Goal: Task Accomplishment & Management: Use online tool/utility

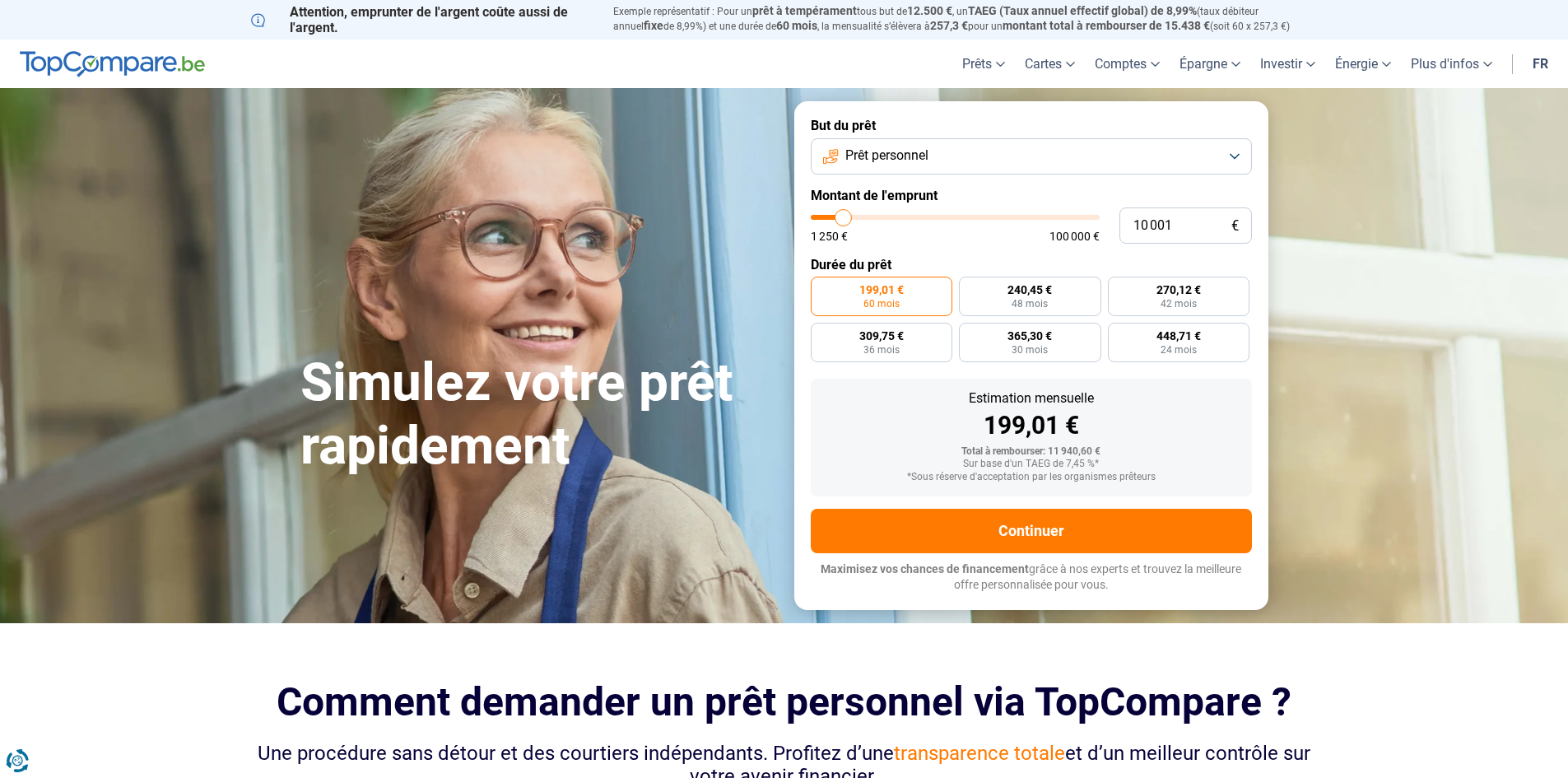
click at [969, 153] on button "Prêt personnel" at bounding box center [1031, 156] width 441 height 36
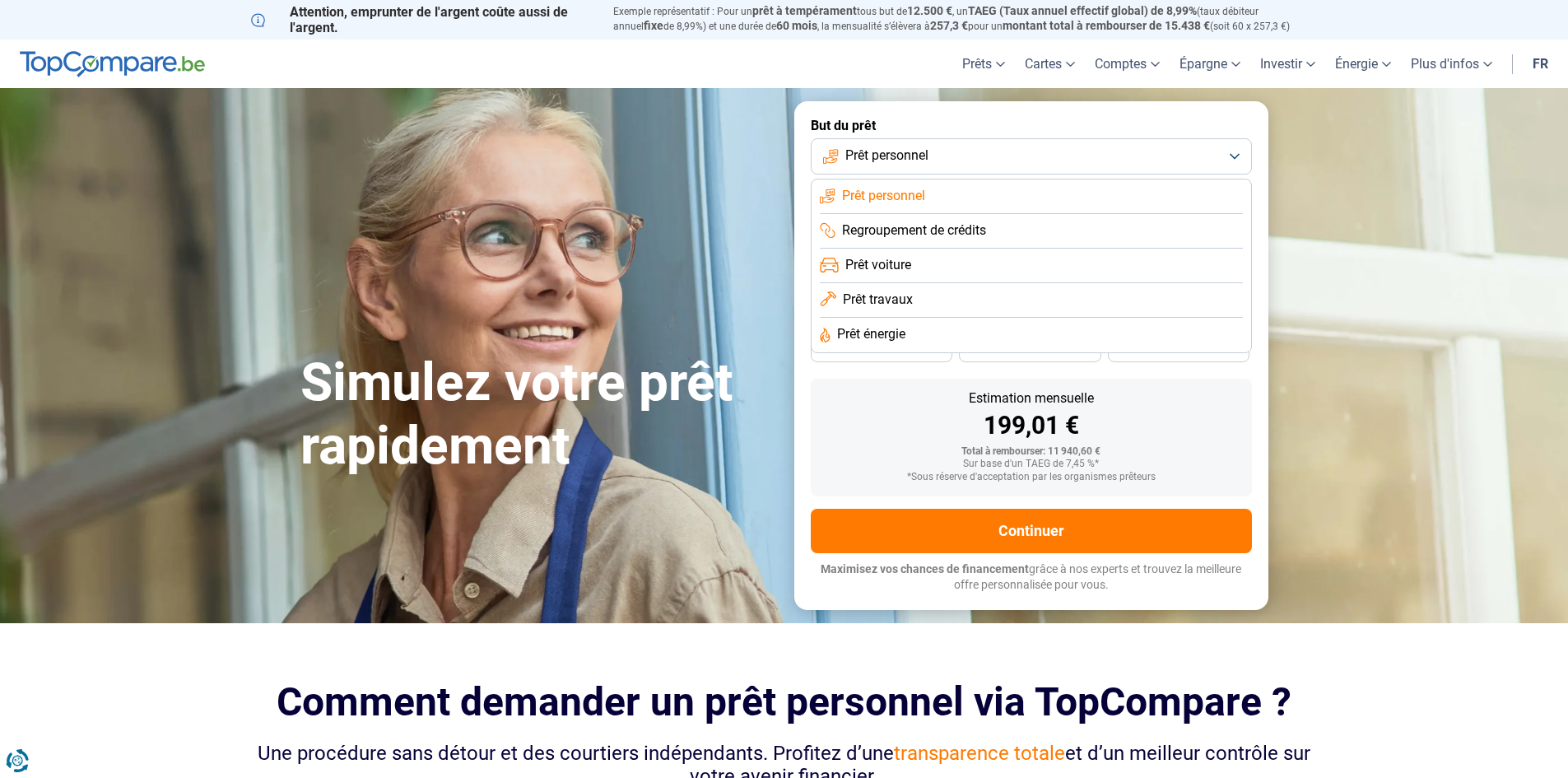
click at [954, 318] on li "Prêt travaux" at bounding box center [1031, 335] width 423 height 34
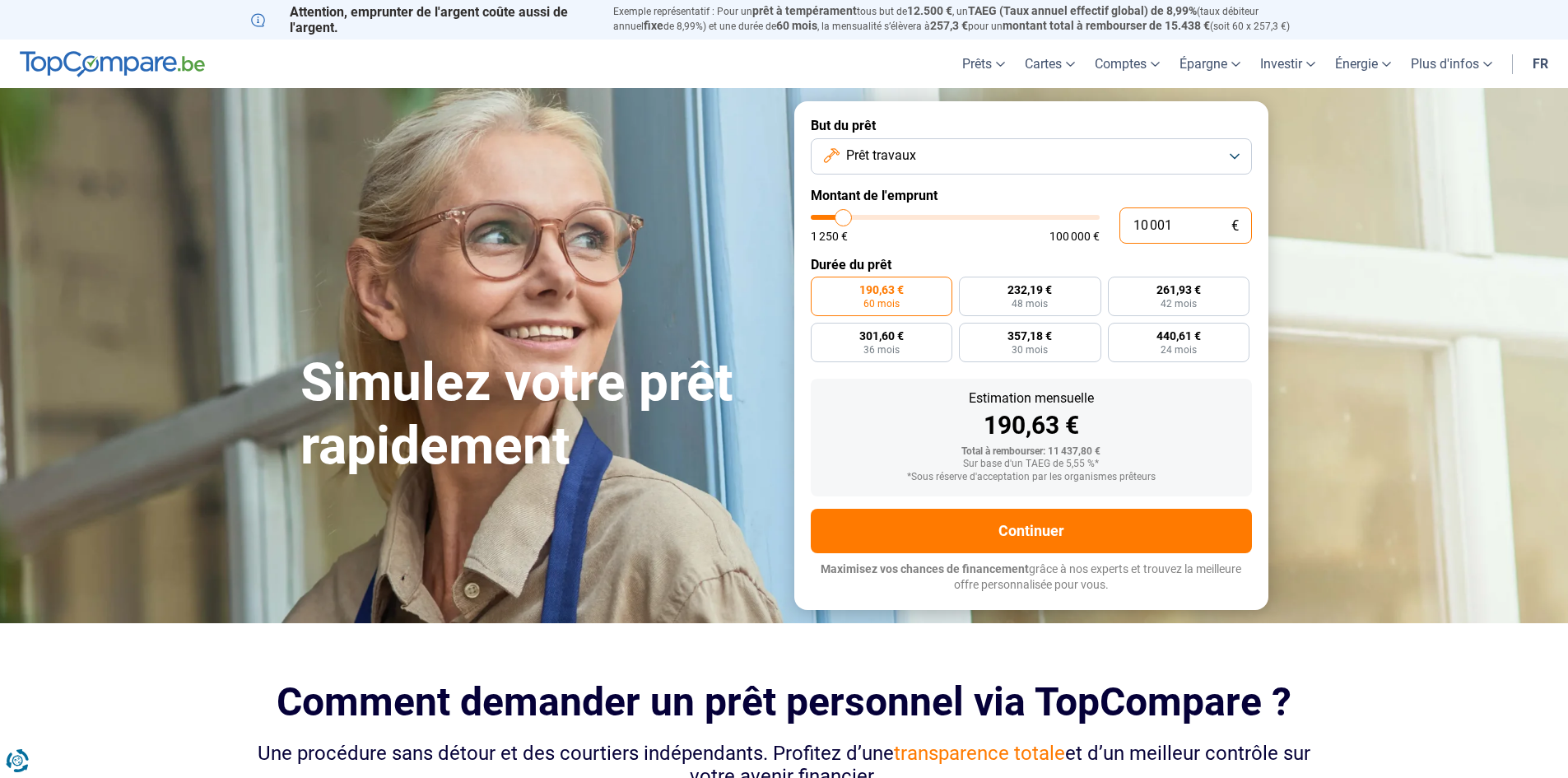
click at [1196, 229] on input "10 001" at bounding box center [1185, 225] width 133 height 36
drag, startPoint x: 1212, startPoint y: 220, endPoint x: 1077, endPoint y: 220, distance: 135.0
click at [1077, 220] on div "10 001 € 1 250 € 100 000 €" at bounding box center [1031, 225] width 441 height 36
type input "10000"
radio input "true"
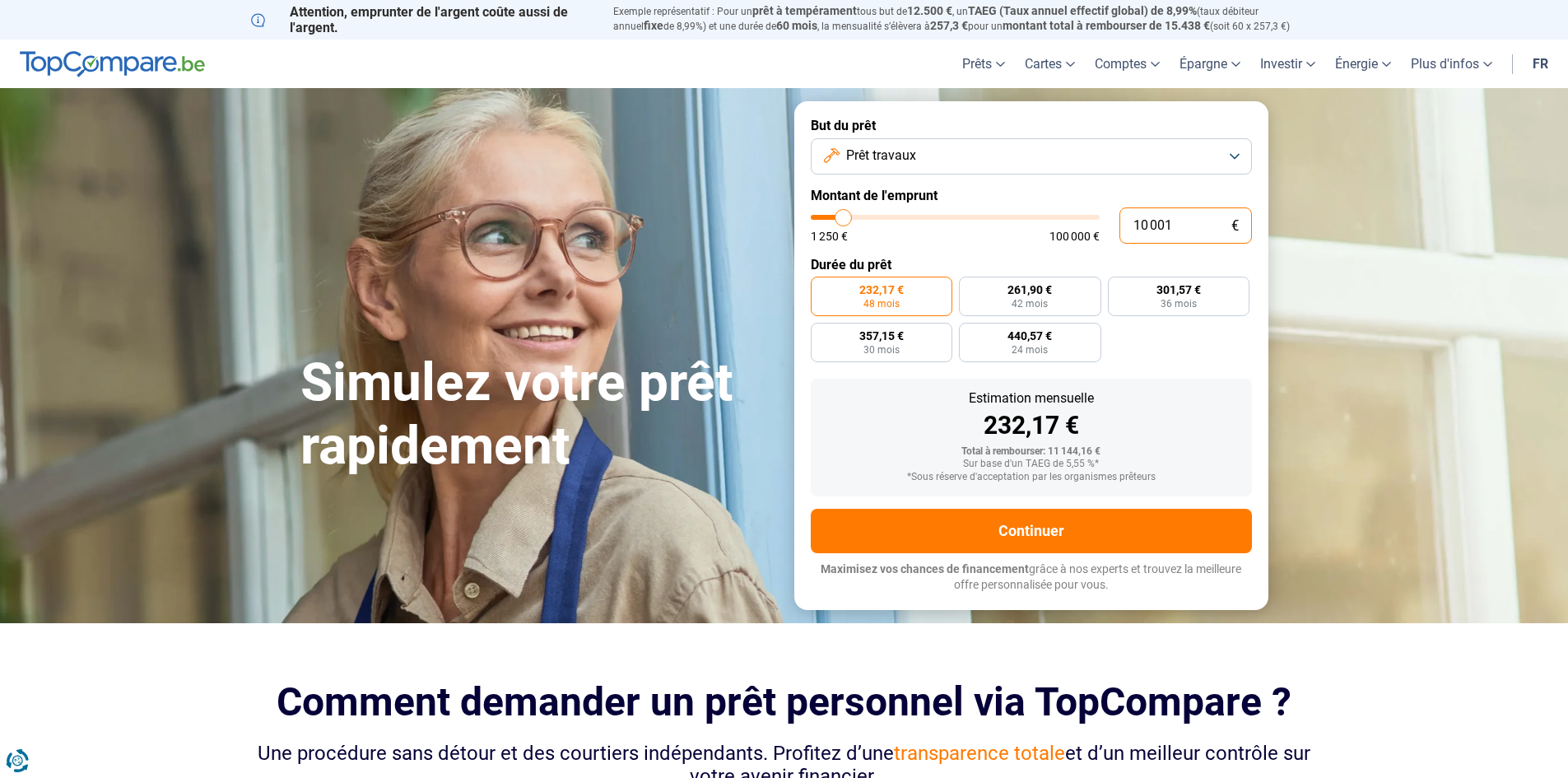
type input "1"
type input "1250"
type input "15"
type input "1250"
type input "150"
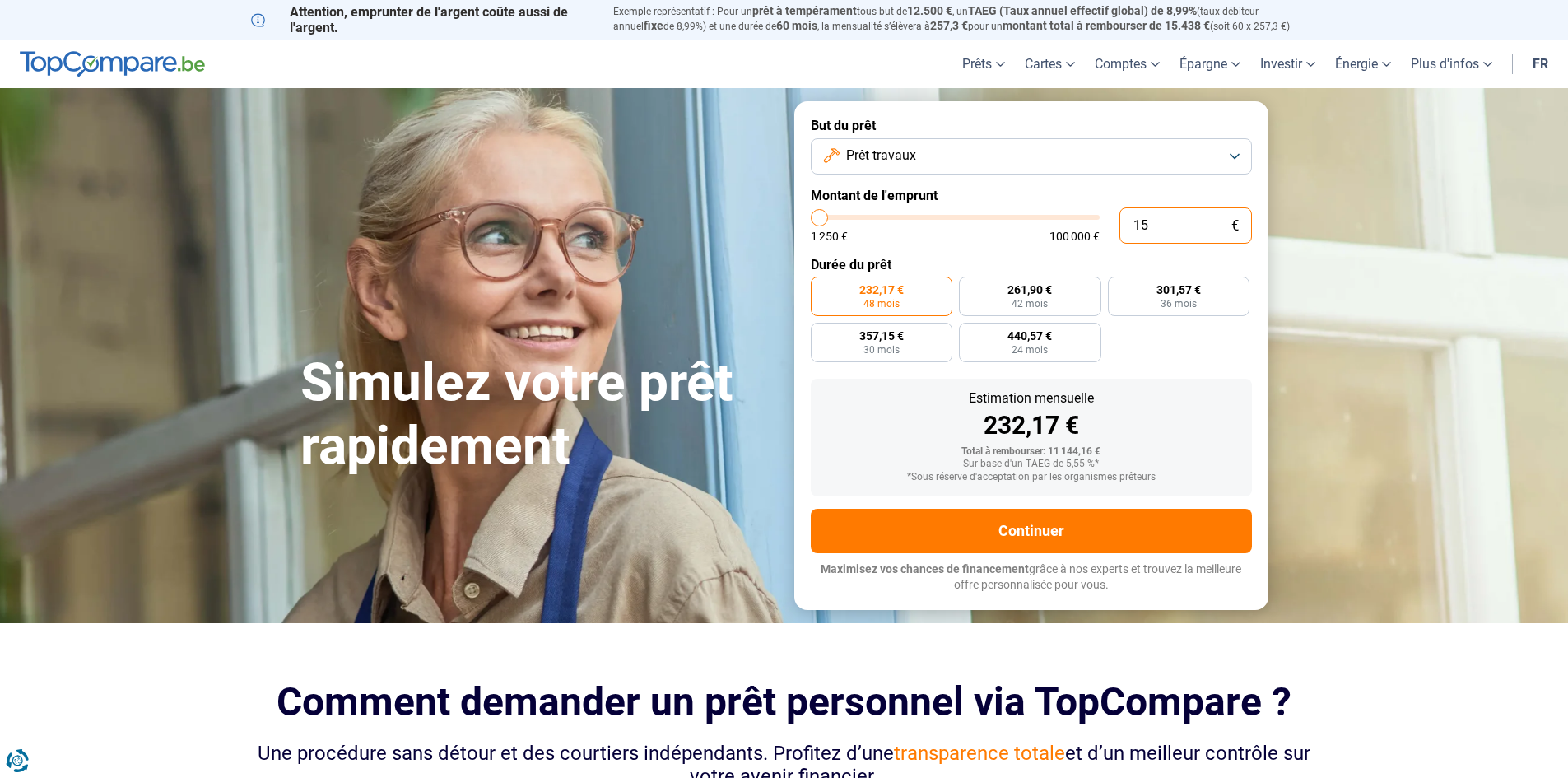
type input "1250"
type input "1 500"
type input "1500"
type input "15 000"
type input "15000"
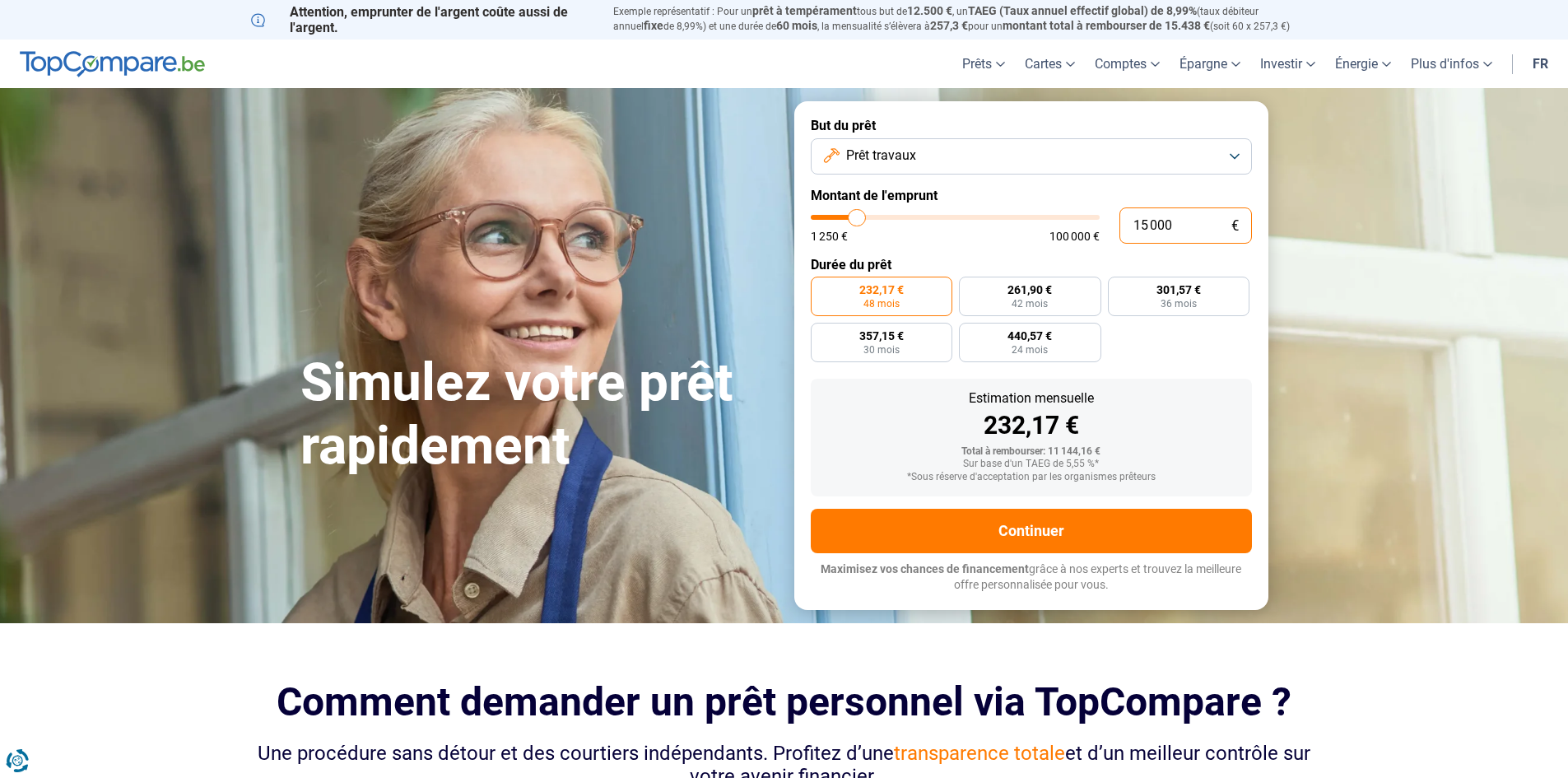
type input "15 000"
radio input "false"
click at [1007, 235] on div "1 250 € 100 000 €" at bounding box center [955, 236] width 289 height 12
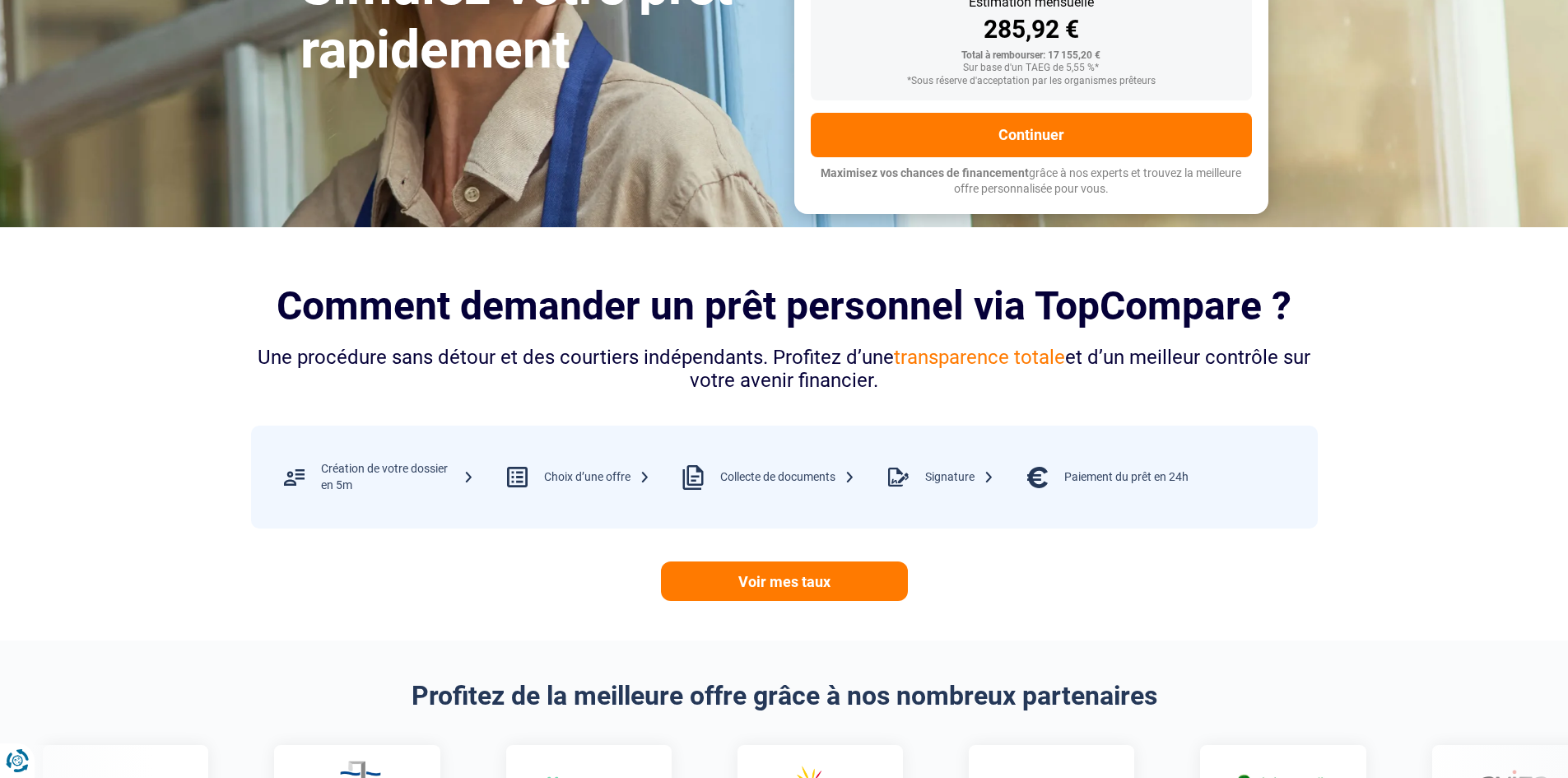
scroll to position [576, 0]
